Goal: Find specific page/section: Find specific page/section

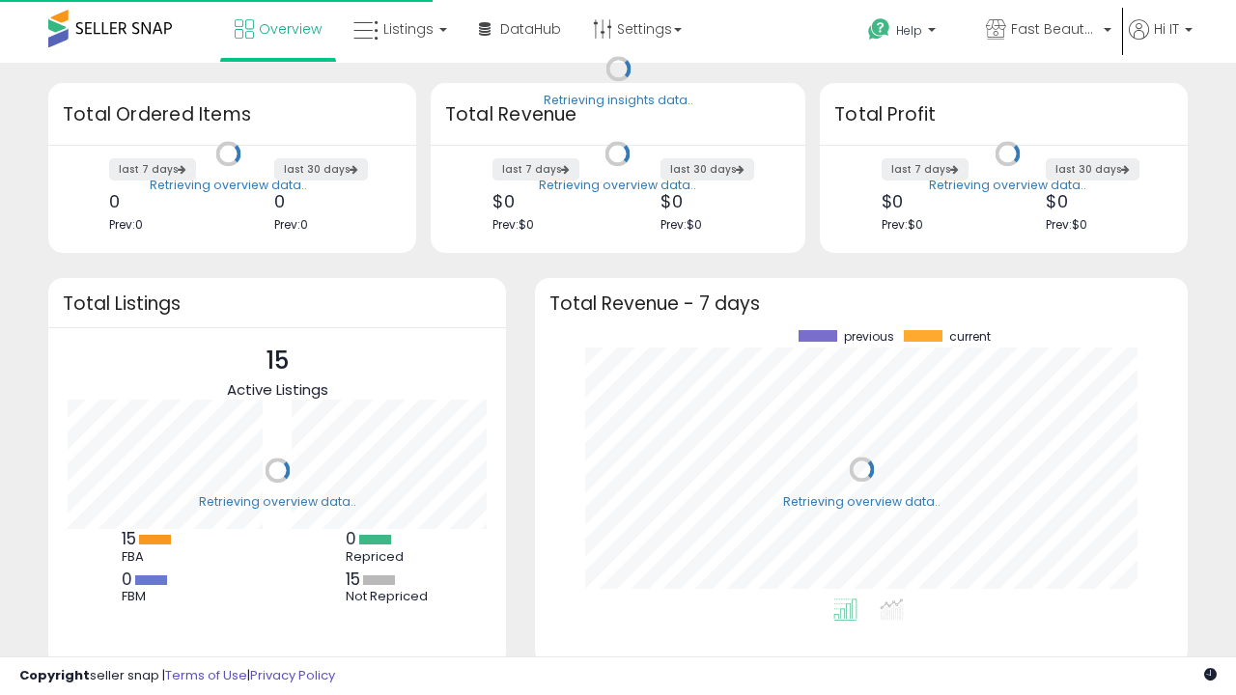
scroll to position [268, 614]
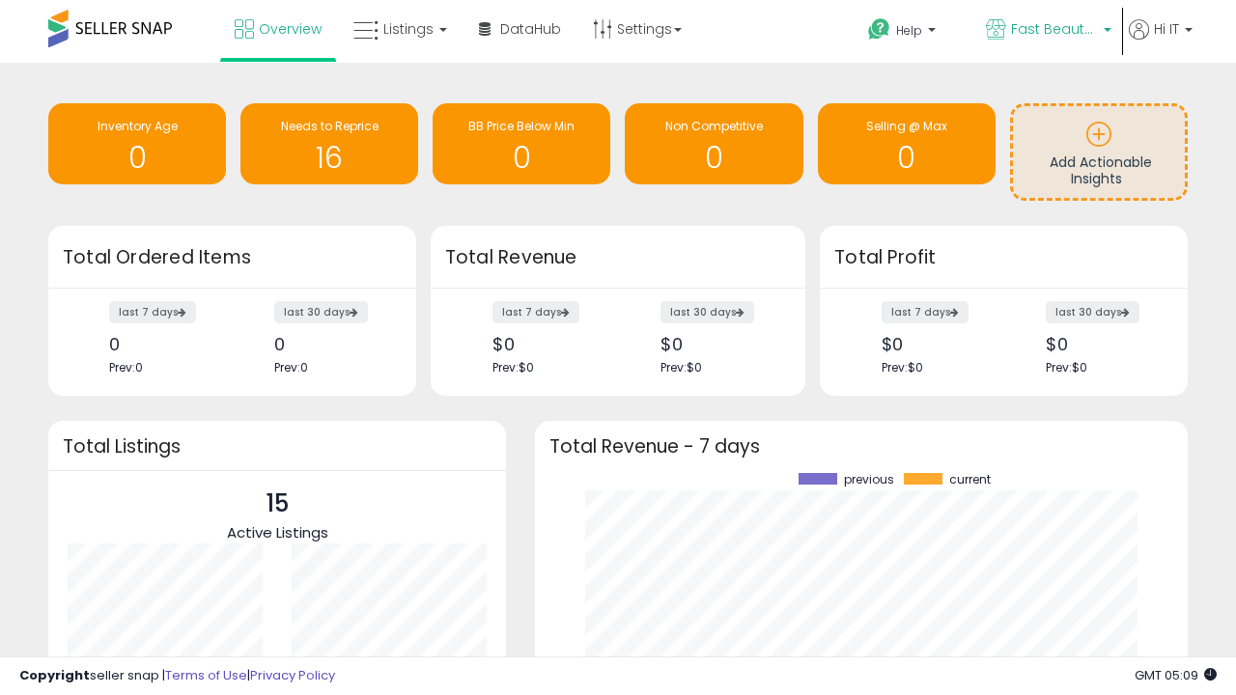
click at [1047, 31] on span "Fast Beauty ([GEOGRAPHIC_DATA])" at bounding box center [1054, 28] width 87 height 19
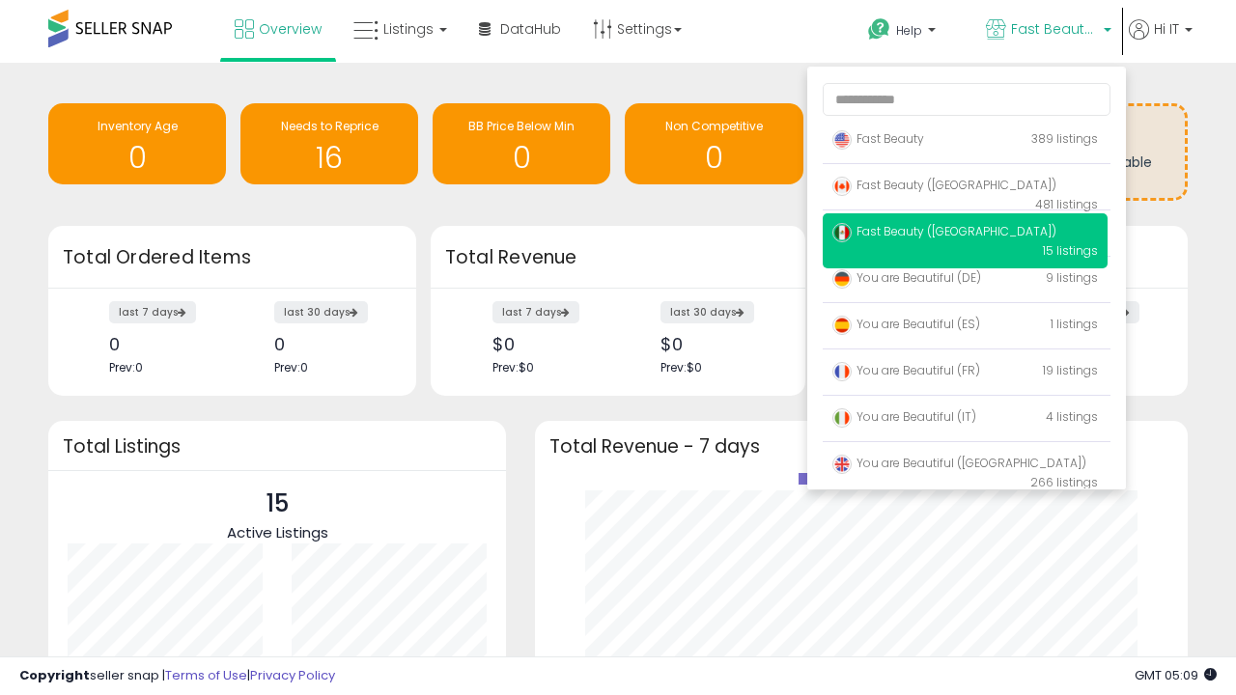
click at [964, 420] on span "You are Beautiful (IT)" at bounding box center [904, 416] width 144 height 16
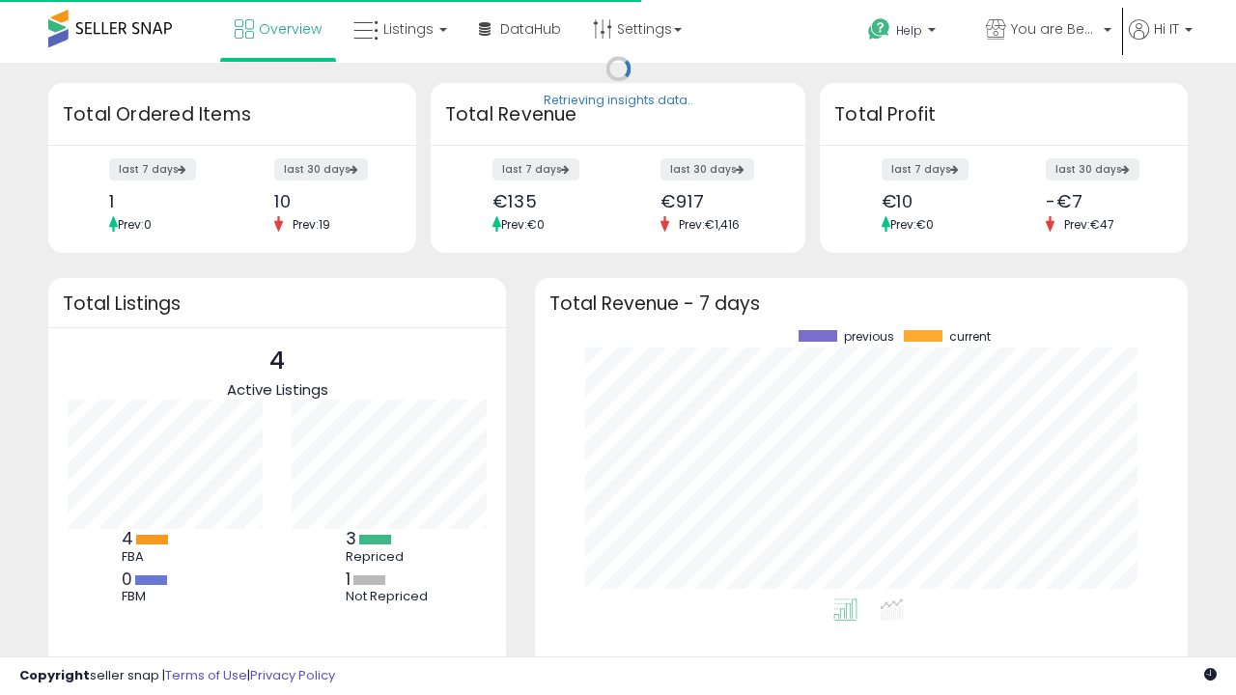
scroll to position [268, 614]
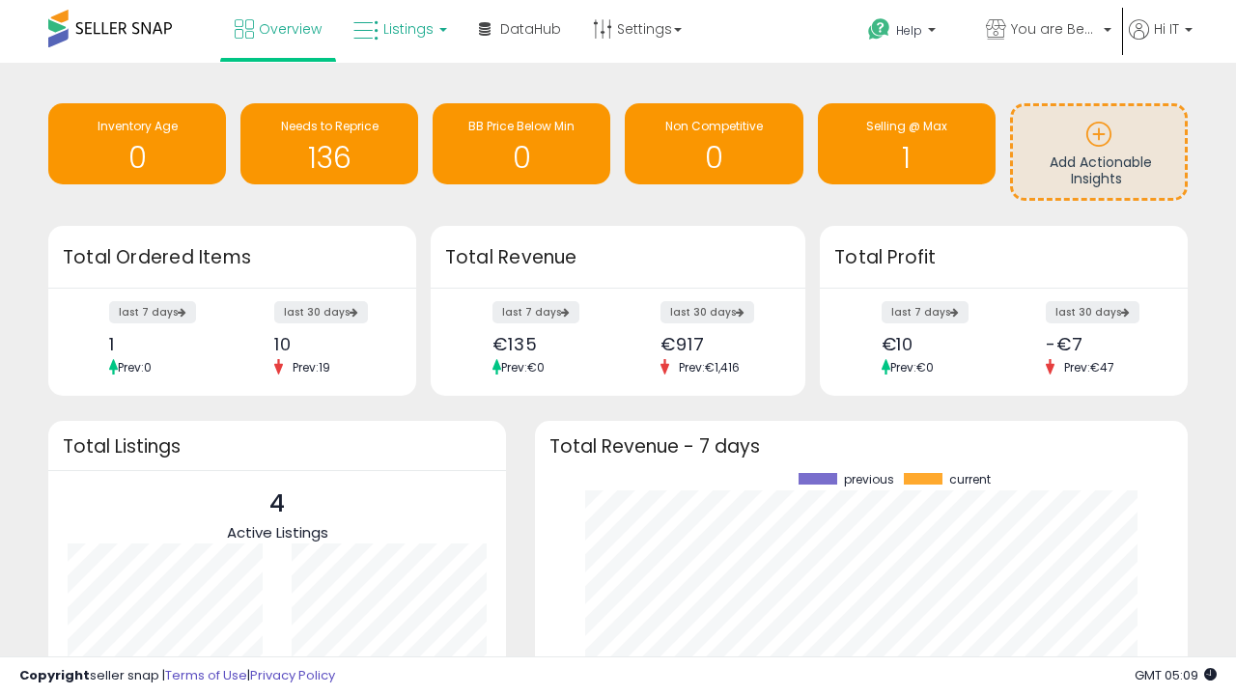
click at [398, 29] on span "Listings" at bounding box center [408, 28] width 50 height 19
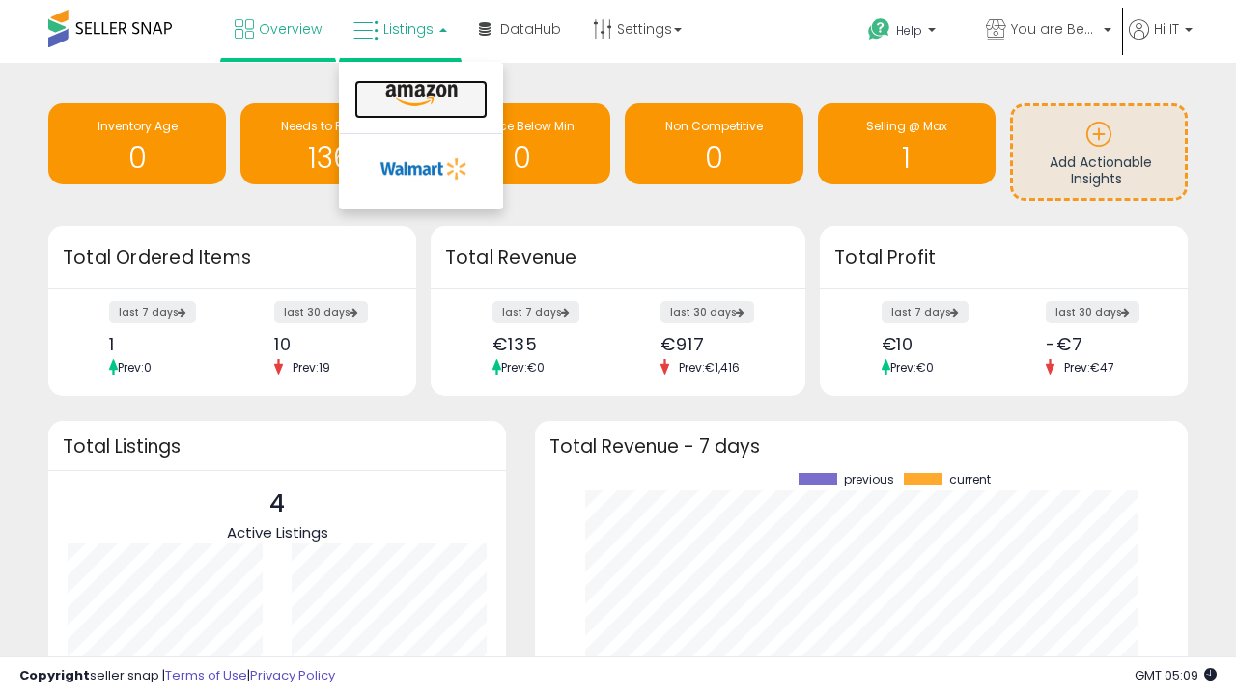
click at [419, 96] on icon at bounding box center [421, 95] width 84 height 25
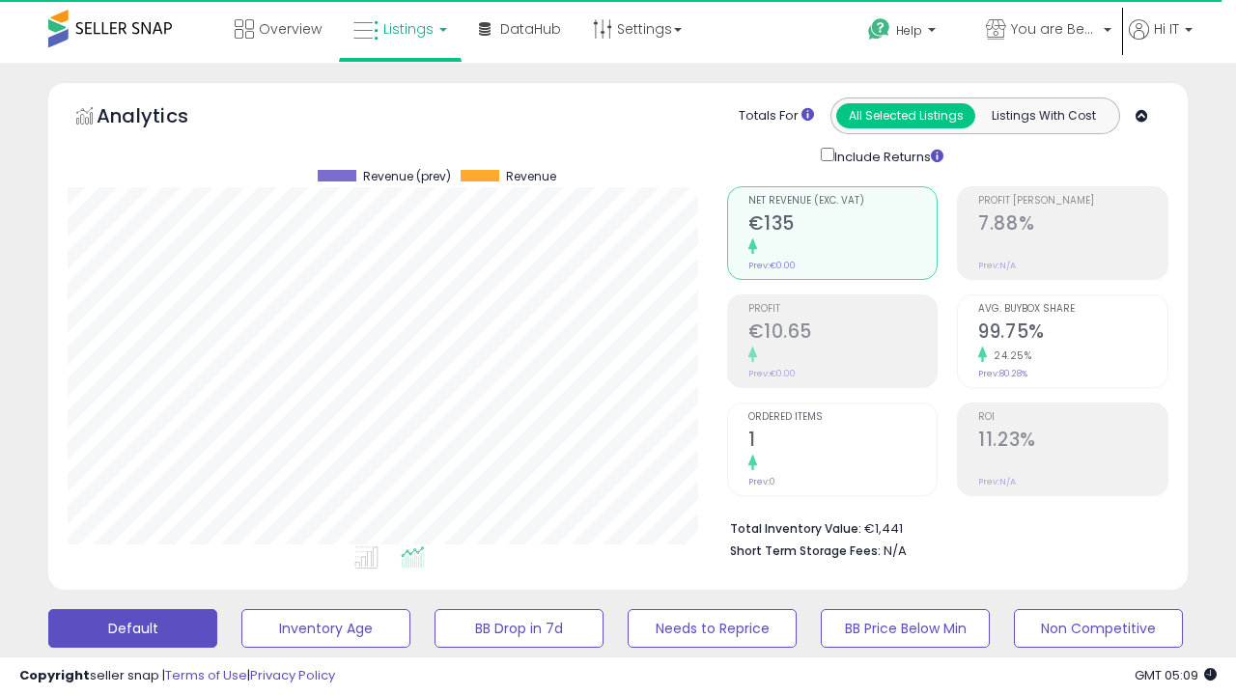
scroll to position [396, 658]
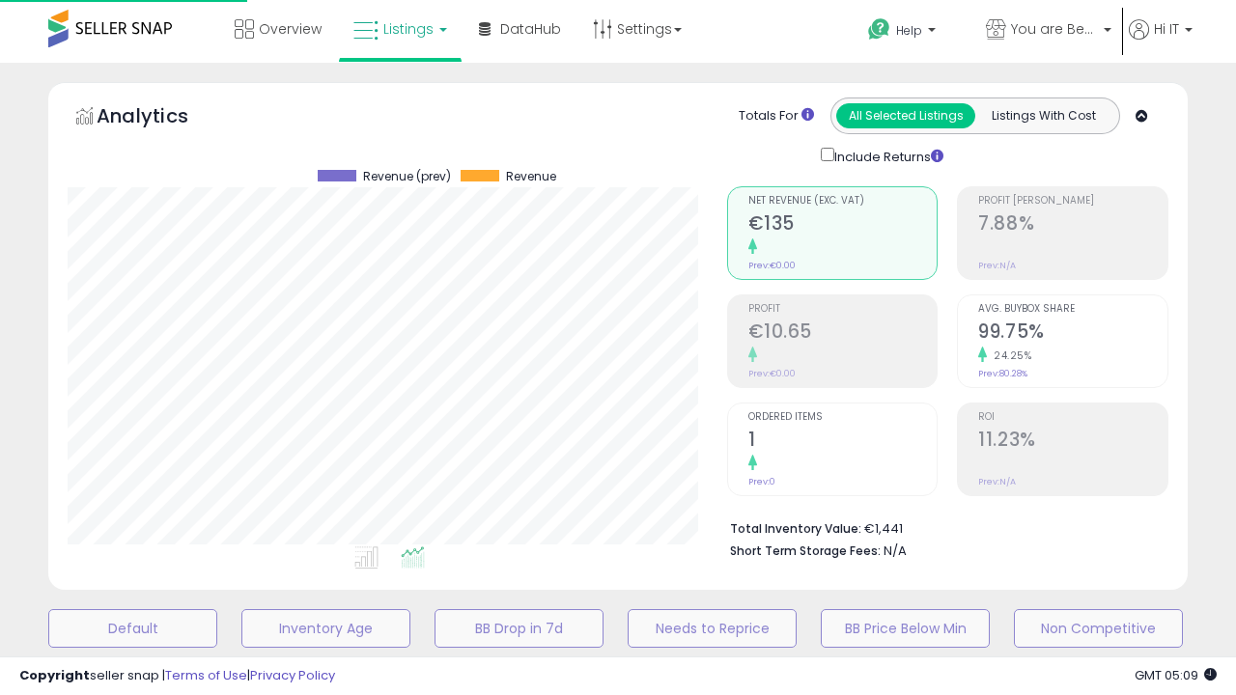
scroll to position [375, 0]
